Goal: Task Accomplishment & Management: Manage account settings

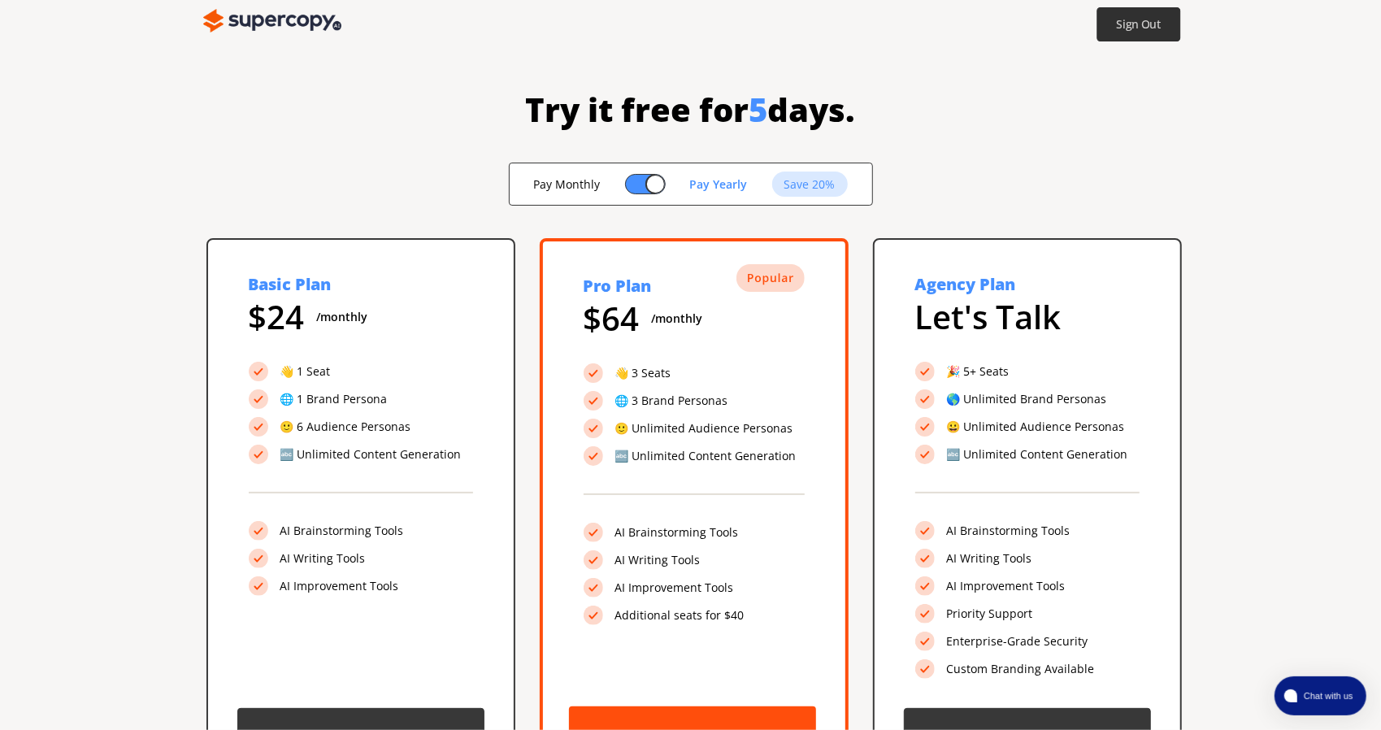
click at [1138, 33] on button "Sign Out" at bounding box center [1139, 24] width 84 height 34
